Goal: Task Accomplishment & Management: Manage account settings

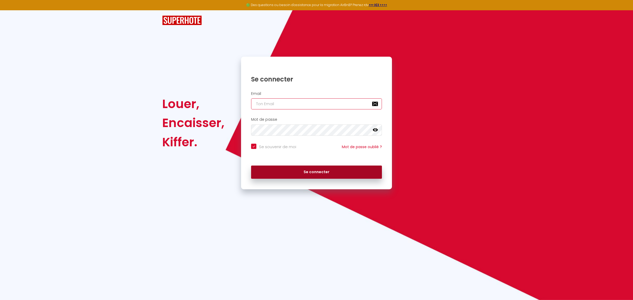
type input "gege.laurent31@gmail.com"
click at [290, 175] on button "Se connecter" at bounding box center [316, 172] width 131 height 13
checkbox input "true"
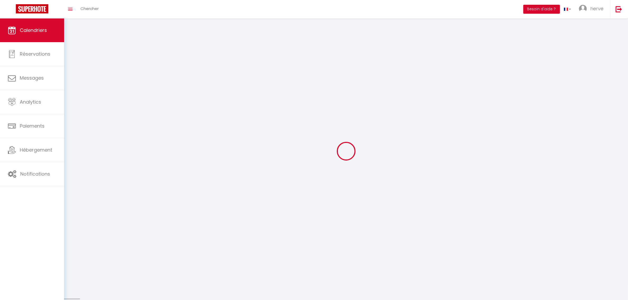
select select
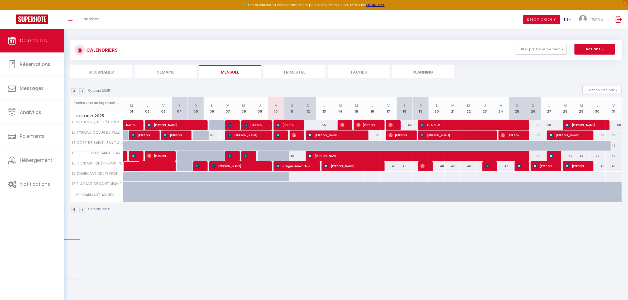
click at [145, 168] on span at bounding box center [149, 166] width 36 height 10
select select "OK"
select select "KO"
select select "0"
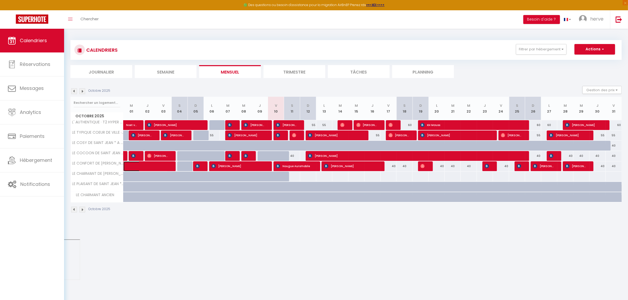
select select "1"
select select
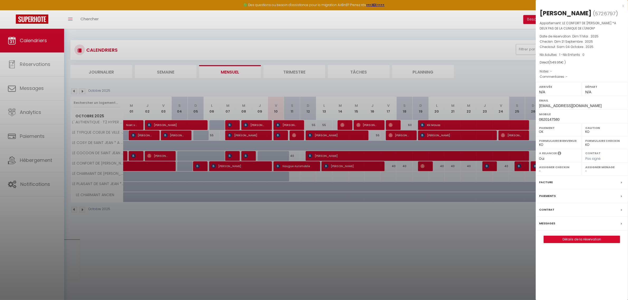
drag, startPoint x: 624, startPoint y: 4, endPoint x: 559, endPoint y: 49, distance: 78.2
click at [623, 5] on div "x" at bounding box center [579, 6] width 88 height 6
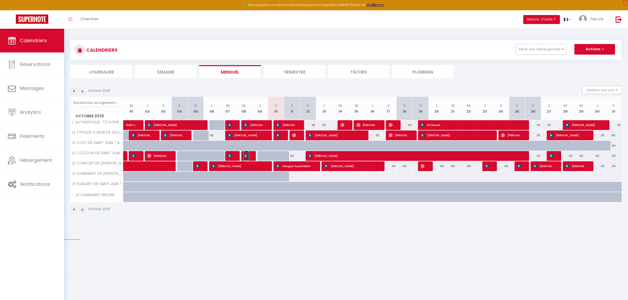
click at [247, 155] on img at bounding box center [246, 156] width 4 height 4
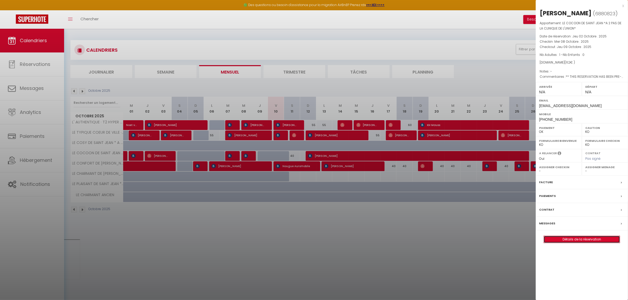
click at [563, 243] on link "Détails de la réservation" at bounding box center [582, 239] width 76 height 7
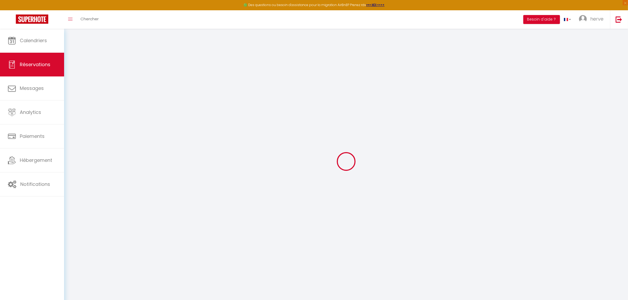
type input "Alain"
type input "LABARRERE-BROSOU"
type input "alabar.342796@guest.booking.com"
type input "+33661565960"
type input "64600"
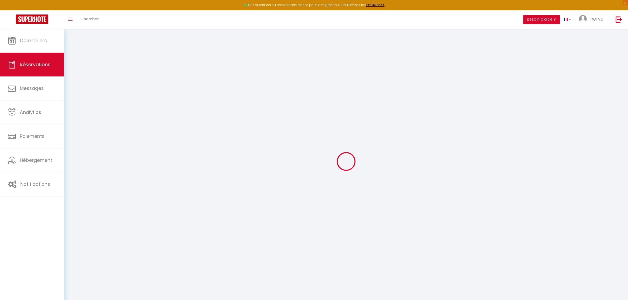
type input "2 Chemin de l'Ermite"
type input "Anglet"
select select "FR"
type input "9.17"
type input "0.87"
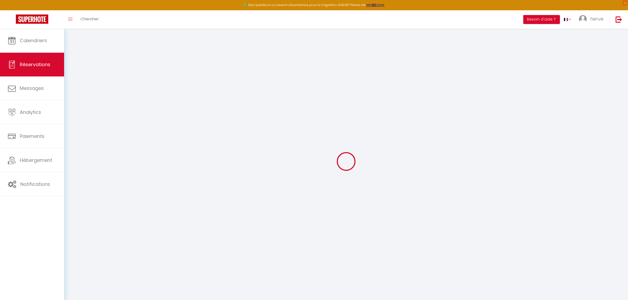
select select "3878"
select select "1"
select select
type input "1"
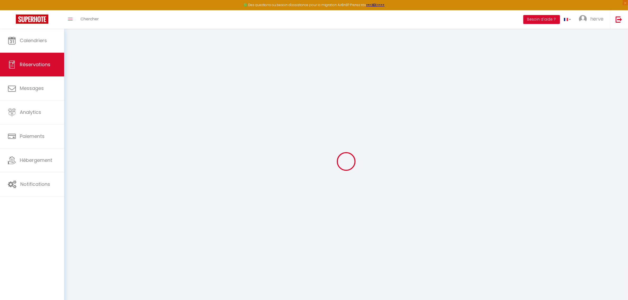
select select "12"
select select
type input "47"
checkbox input "false"
type input "0"
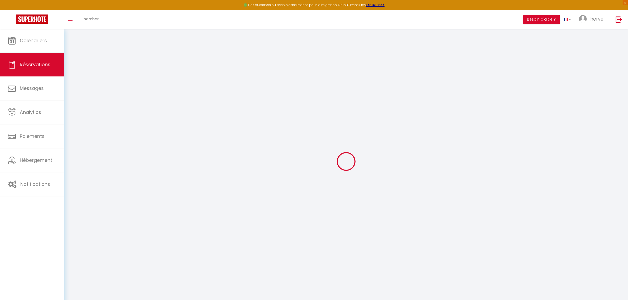
select select "2"
type input "0"
select select
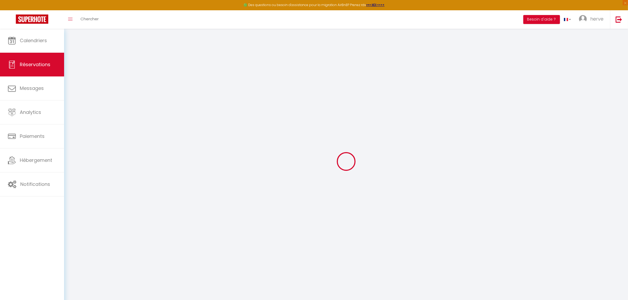
select select
select select "14"
checkbox input "false"
select select
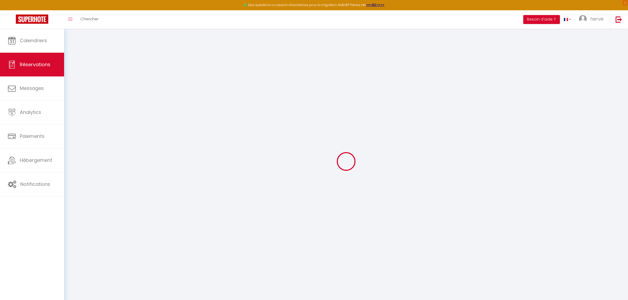
checkbox input "false"
select select
checkbox input "false"
type textarea "** THIS RESERVATION HAS BEEN PRE-PAID ** Je voyage pour affaires et il est poss…"
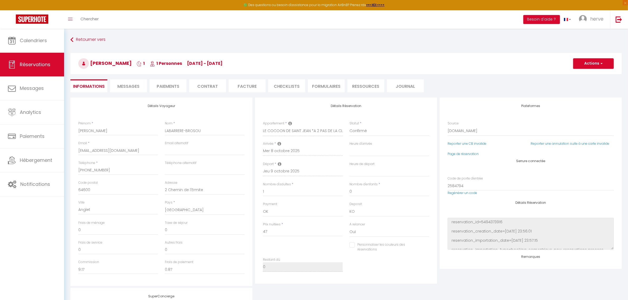
select select
checkbox input "false"
type input "15"
select select
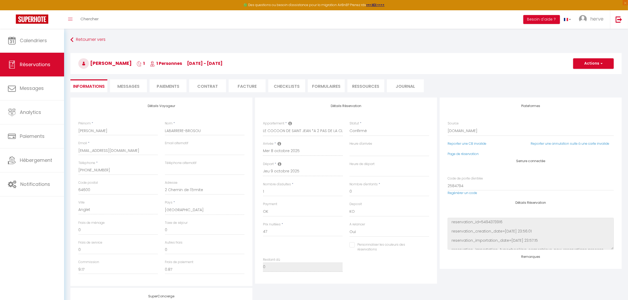
select select
checkbox input "false"
select select
click at [593, 63] on button "Actions" at bounding box center [593, 63] width 41 height 11
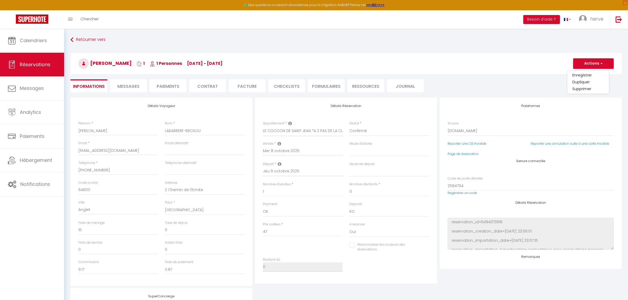
click at [172, 86] on li "Paiements" at bounding box center [167, 85] width 37 height 13
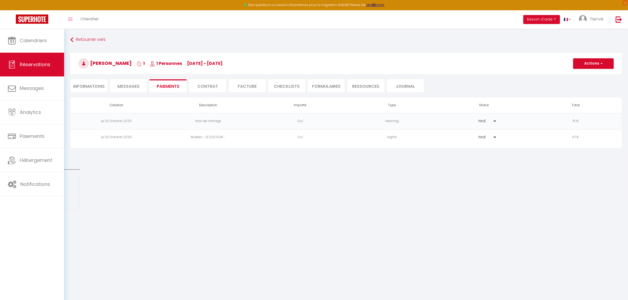
click at [245, 85] on li "Facture" at bounding box center [247, 85] width 37 height 13
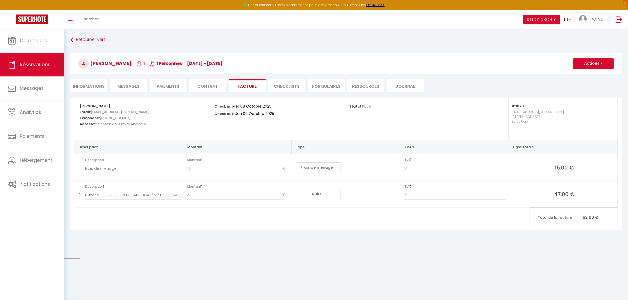
click at [586, 61] on button "Actions" at bounding box center [593, 63] width 41 height 11
click at [581, 82] on link "Aperçu et éditer" at bounding box center [589, 82] width 44 height 7
click at [126, 86] on span "Messages" at bounding box center [128, 86] width 22 height 6
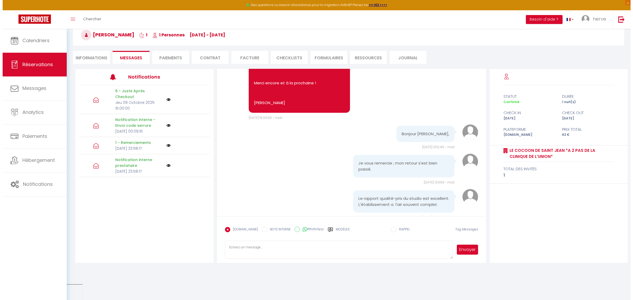
scroll to position [771, 0]
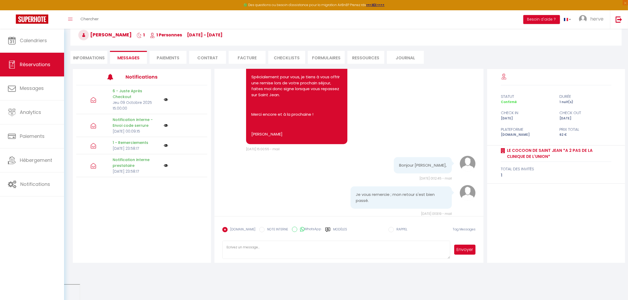
select select
click at [77, 55] on li "Informations" at bounding box center [88, 57] width 37 height 13
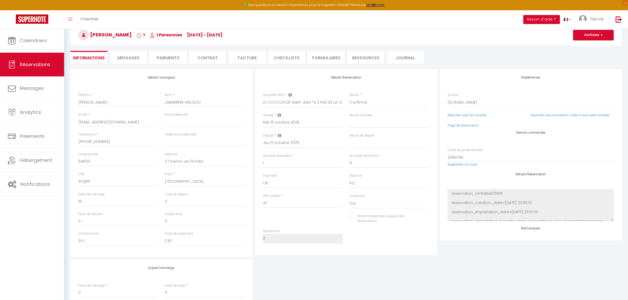
select select
checkbox input "false"
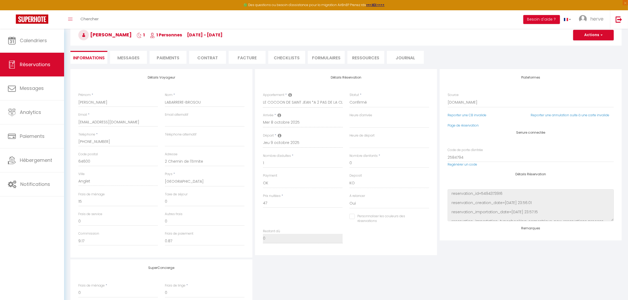
select select
checkbox input "false"
click at [237, 57] on li "Facture" at bounding box center [247, 57] width 37 height 13
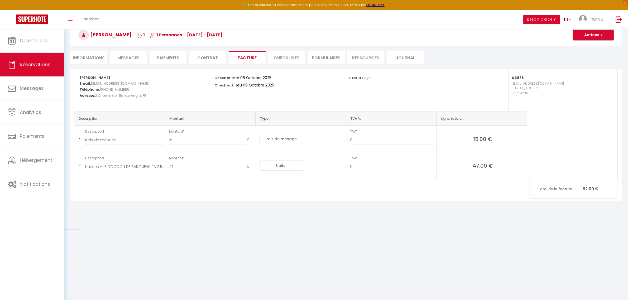
click at [589, 34] on button "Actions" at bounding box center [593, 35] width 41 height 11
click at [581, 54] on link "Aperçu et éditer" at bounding box center [589, 53] width 44 height 7
click at [592, 32] on button "Actions" at bounding box center [593, 35] width 41 height 11
click at [578, 61] on link "Envoyer la facture" at bounding box center [589, 60] width 44 height 7
type input "alabar.342796@guest.booking.com"
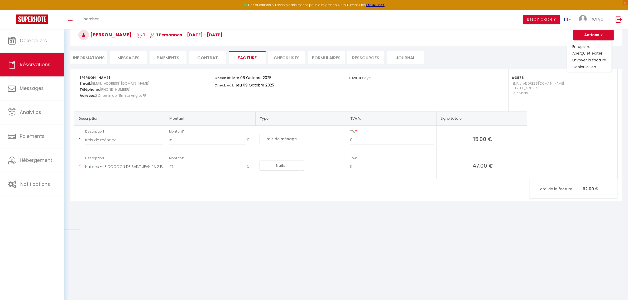
select select "fr"
type input "Votre facture 6880823 - LE COCOON DE SAINT JEAN *A 2 PAS DE LA CLINIQUE DE L'UN…"
type textarea "Bonjour, Voici le lien pour télécharger votre facture : https://superhote.com/a…"
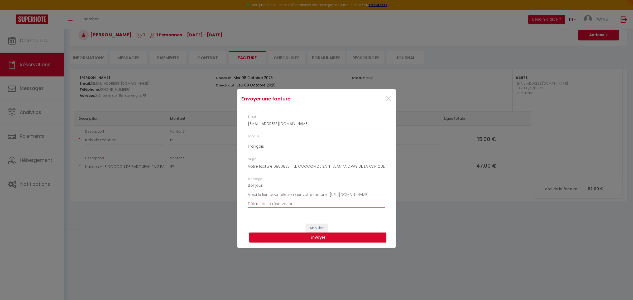
drag, startPoint x: 343, startPoint y: 198, endPoint x: 248, endPoint y: 200, distance: 95.2
click at [248, 200] on textarea "Bonjour, Voici le lien pour télécharger votre facture : https://superhote.com/a…" at bounding box center [316, 194] width 137 height 27
click at [330, 239] on button "Envoyer" at bounding box center [317, 238] width 137 height 10
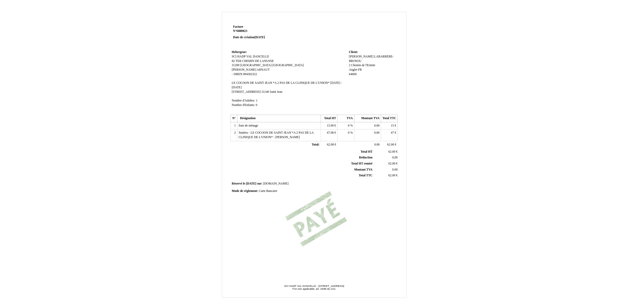
click at [363, 55] on span "LABARRERE-BROSOU" at bounding box center [371, 59] width 45 height 8
drag, startPoint x: 372, startPoint y: 55, endPoint x: 356, endPoint y: 57, distance: 16.1
click at [356, 57] on div "Alain Alain LABARRERE-BROSOU LABARRERE-BROSOU 2 Chemin de l'Ermite 2 Chemin de …" at bounding box center [372, 68] width 47 height 27
type input "BROSOU CONSEIL"
click at [370, 80] on td "Client: Client: Alain Alain LABARRERE-BROSOU LABARRERE-BROSOU 2 Chemin de l'Erm…" at bounding box center [372, 81] width 50 height 64
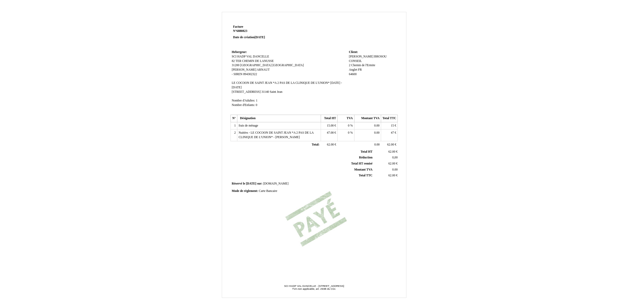
click at [356, 55] on span "Alain" at bounding box center [361, 56] width 25 height 3
drag, startPoint x: 359, startPoint y: 57, endPoint x: 343, endPoint y: 57, distance: 15.6
click at [343, 57] on tr "Hebergeur: Hebergeur: SCI HADP VAL DANCELLE SCI HADP VAL DANCELLE 82 TER CHEMIN…" at bounding box center [313, 81] width 167 height 64
click at [368, 89] on td "Client: Client: Alain Alain BROSOU CONSEIL BROSOU CONSEIL 2 Chemin de l'Ermite …" at bounding box center [372, 81] width 50 height 64
click at [358, 55] on span "BROSOU CONSEIL" at bounding box center [368, 59] width 38 height 8
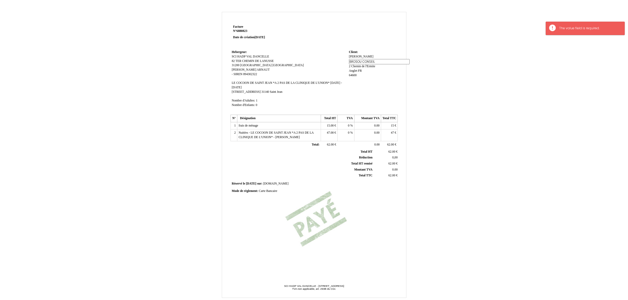
drag, startPoint x: 369, startPoint y: 56, endPoint x: 350, endPoint y: 57, distance: 19.0
click at [350, 57] on div "Alain Alain BROSOU CONSEIL BROSOU CONSEIL 2 Chemin de l'Ermite 2 Chemin de l'Er…" at bounding box center [372, 68] width 47 height 27
type input "CONSEIL"
click at [351, 59] on div "Alain Alain BROSOU CONSEIL BROSOU CONSEIL 2 Chemin de l'Ermite 2 Chemin de l'Er…" at bounding box center [372, 68] width 47 height 26
click at [355, 56] on span "Alain" at bounding box center [361, 56] width 25 height 3
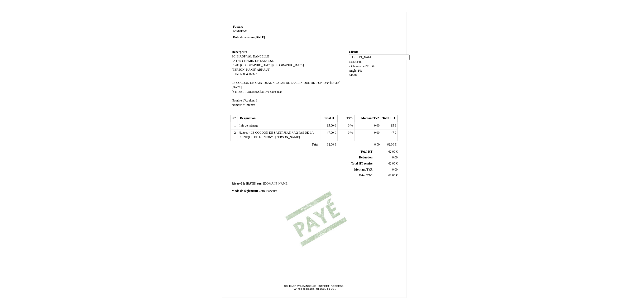
click at [345, 57] on tr "Hebergeur: Hebergeur: SCI HADP VAL DANCELLE SCI HADP VAL DANCELLE 82 TER CHEMIN…" at bounding box center [313, 81] width 167 height 64
drag, startPoint x: 359, startPoint y: 57, endPoint x: 345, endPoint y: 57, distance: 14.0
click at [345, 57] on tr "Hebergeur: Hebergeur: SCI HADP VAL DANCELLE SCI HADP VAL DANCELLE 82 TER CHEMIN…" at bounding box center [313, 81] width 167 height 64
paste input "BROSOU"
type input "BROSOU"
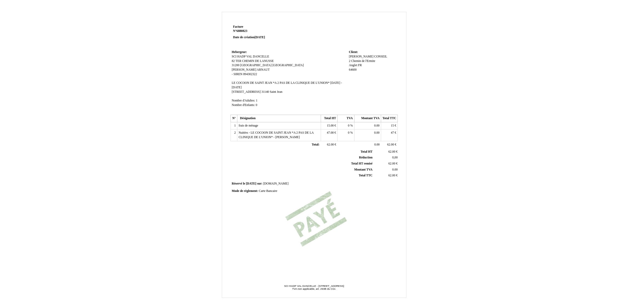
click at [369, 90] on td "Client: Client: Alain Alain CONSEIL CONSEIL 2 Chemin de l'Ermite 2 Chemin de l'…" at bounding box center [372, 81] width 50 height 64
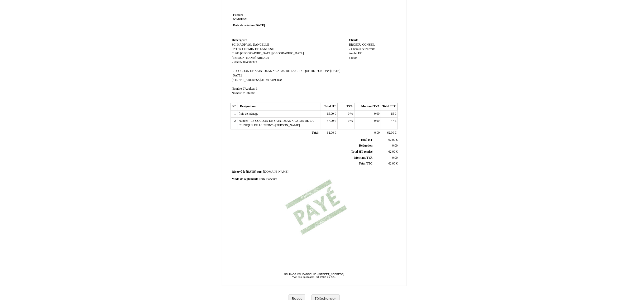
scroll to position [18, 0]
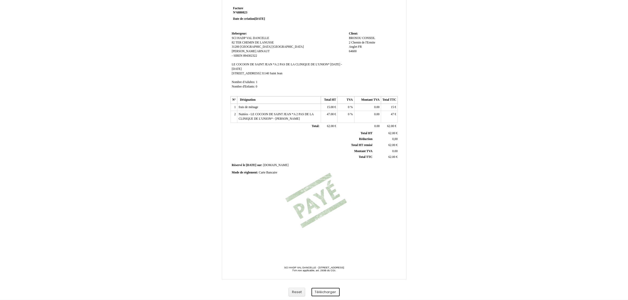
click at [324, 292] on button "Télécharger" at bounding box center [325, 292] width 28 height 9
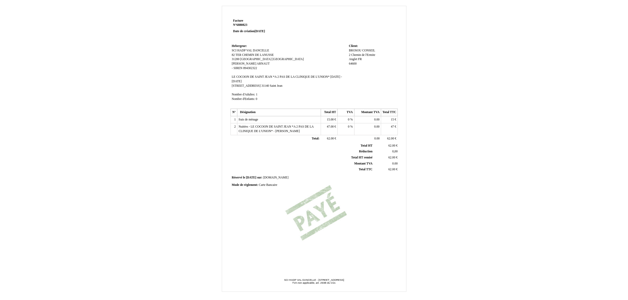
scroll to position [0, 0]
